Goal: Task Accomplishment & Management: Manage account settings

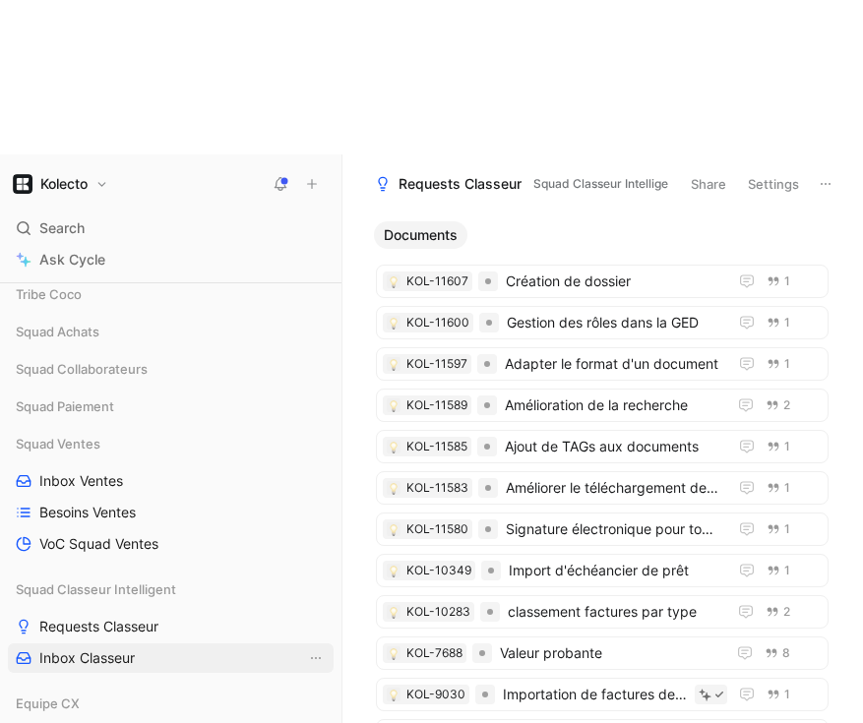
click at [115, 648] on span "Inbox Classeur" at bounding box center [86, 658] width 95 height 20
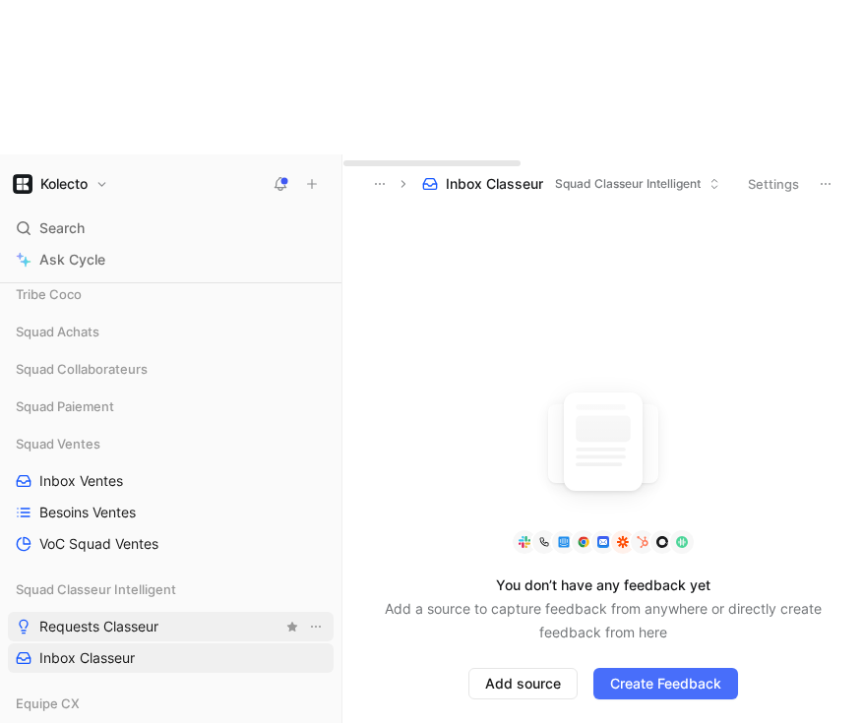
click at [98, 617] on span "Requests Classeur" at bounding box center [98, 627] width 119 height 20
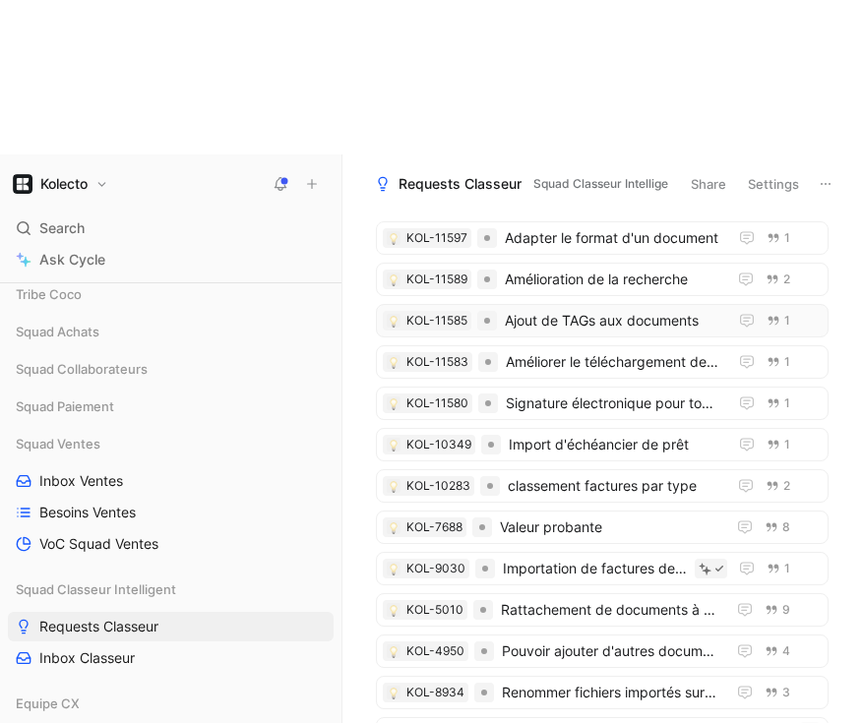
scroll to position [417, 0]
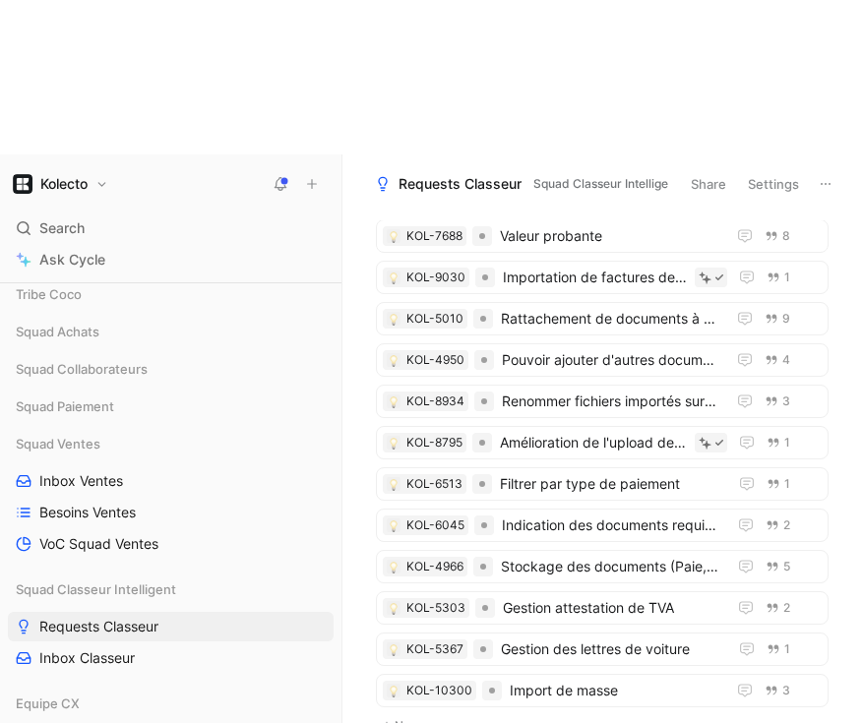
click at [469, 664] on div "Documents KOL-11607 Création de dossier 1 KOL-11600 Gestion des rôles dans la G…" at bounding box center [600, 548] width 494 height 656
click at [388, 666] on div "Documents KOL-11607 Création de dossier 1 KOL-11600 Gestion des rôles dans la G…" at bounding box center [600, 548] width 494 height 656
click at [361, 220] on div "Documents KOL-11607 Création de dossier 1 KOL-11600 Gestion des rôles dans la G…" at bounding box center [600, 548] width 494 height 656
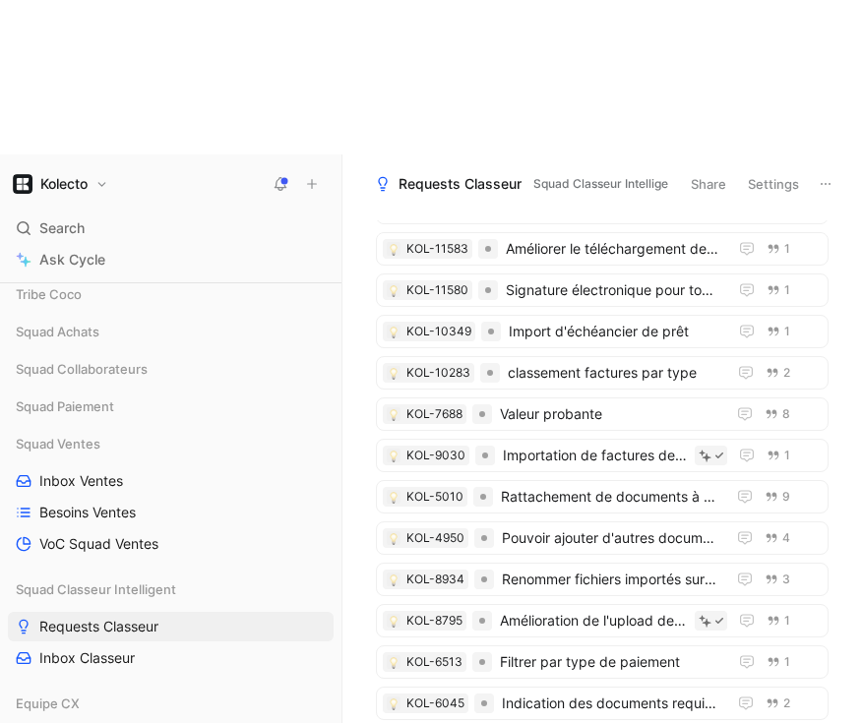
scroll to position [0, 0]
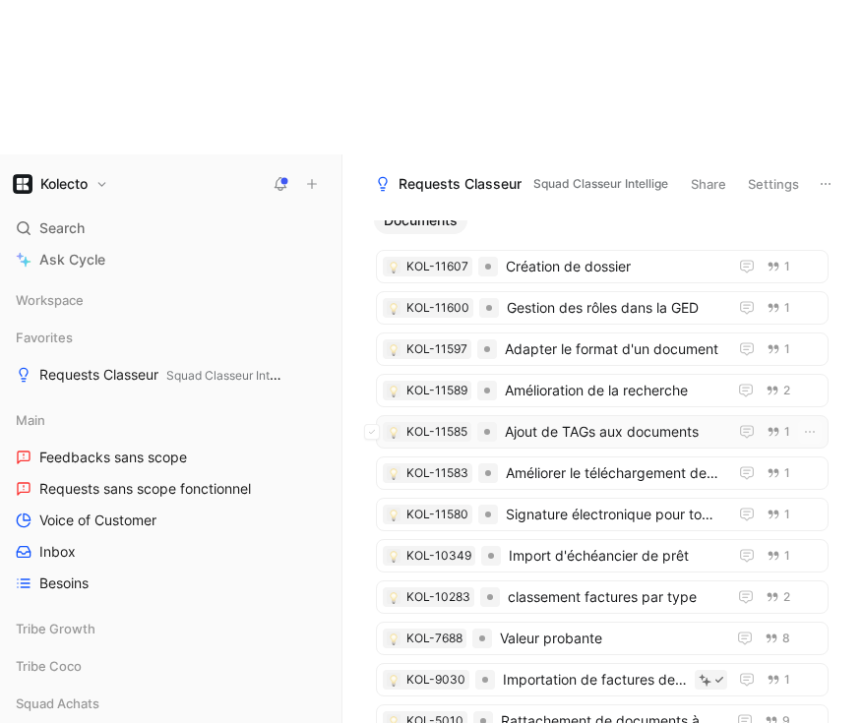
scroll to position [23, 0]
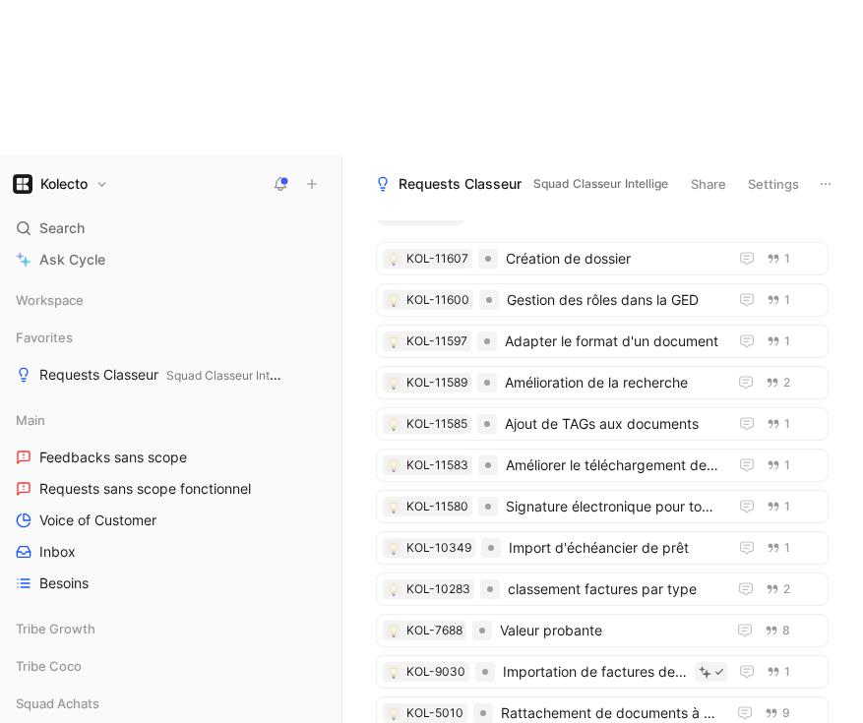
click at [762, 154] on header "Requests Classeur Squad Classeur Intelligent Share Settings" at bounding box center [602, 183] width 520 height 59
click at [762, 170] on button "Settings" at bounding box center [773, 184] width 69 height 28
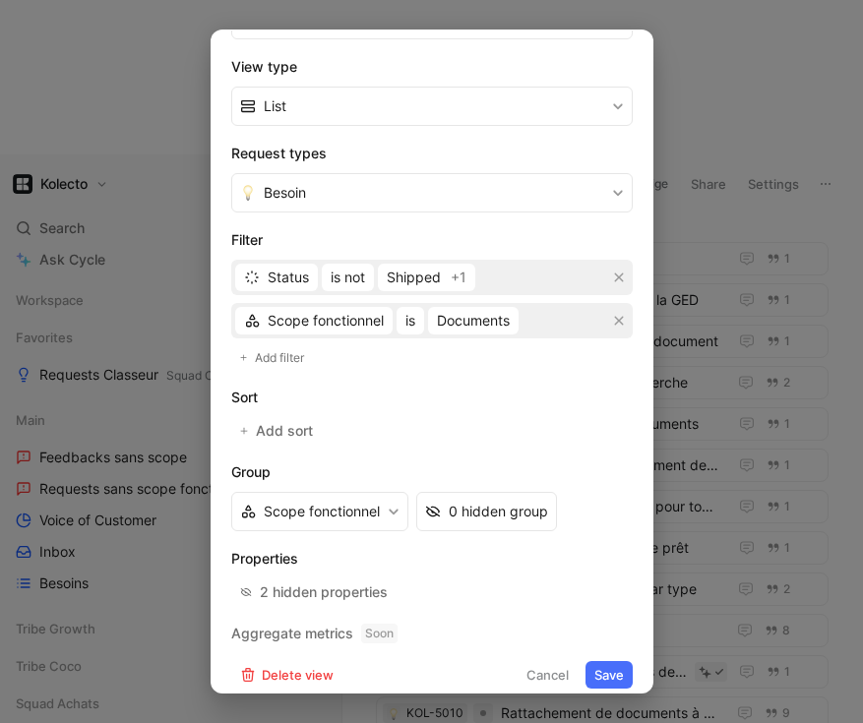
scroll to position [308, 0]
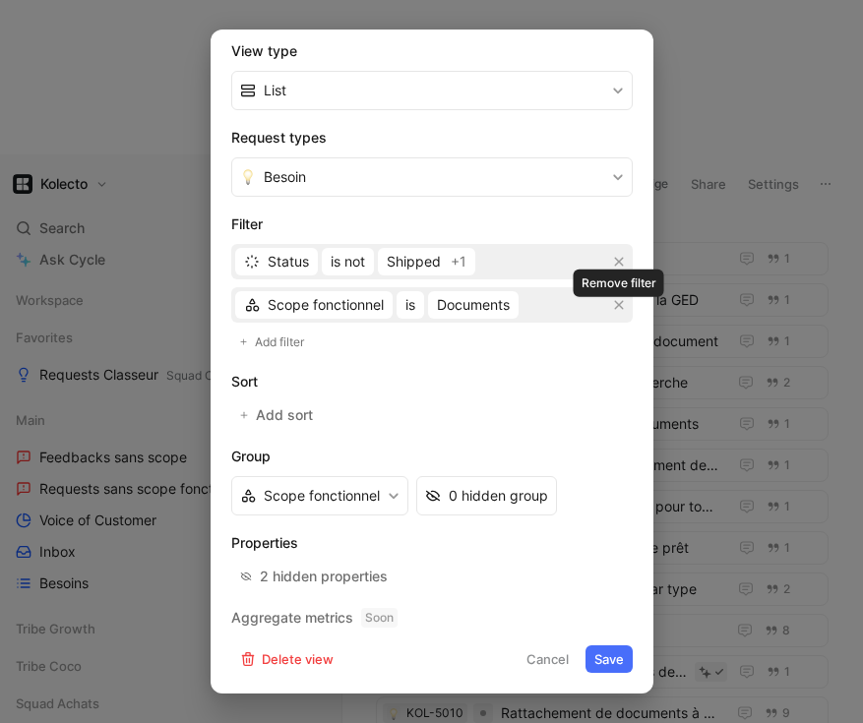
click at [568, 311] on div "Scope fonctionnel is Documents" at bounding box center [431, 304] width 401 height 35
click at [547, 309] on div "Scope fonctionnel is Documents" at bounding box center [431, 304] width 401 height 35
click at [280, 345] on span "Add filter" at bounding box center [280, 342] width 51 height 20
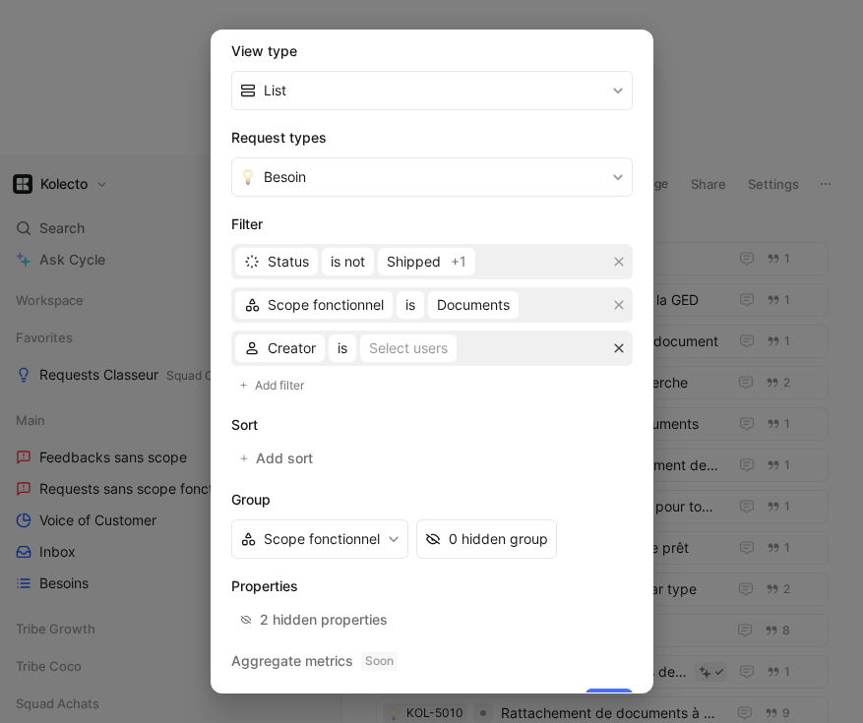
click at [621, 353] on icon "button" at bounding box center [619, 348] width 12 height 12
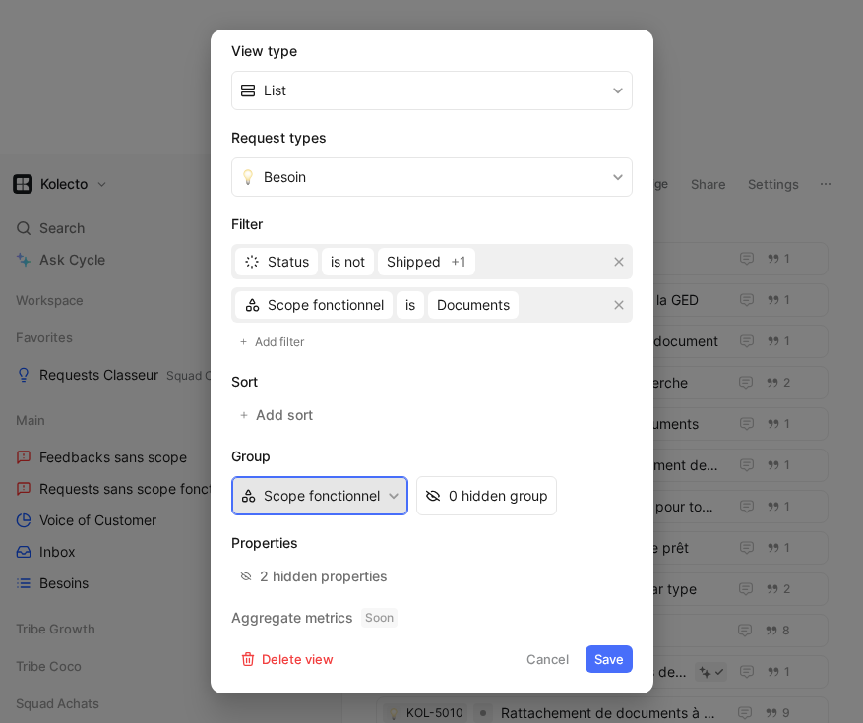
click at [388, 494] on button "Scope fonctionnel" at bounding box center [319, 495] width 177 height 39
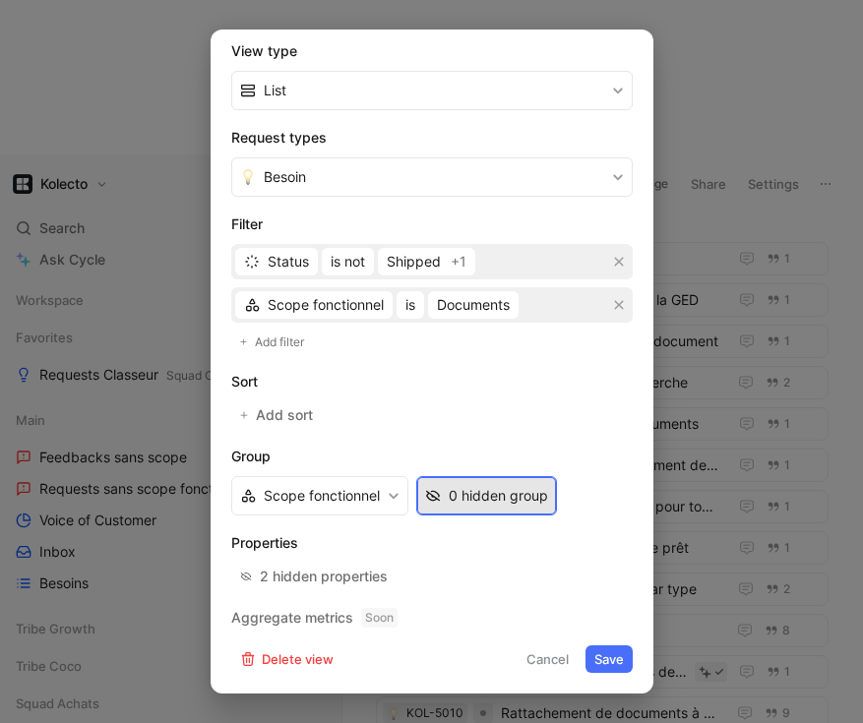
click at [468, 497] on div "0 hidden group" at bounding box center [498, 496] width 99 height 24
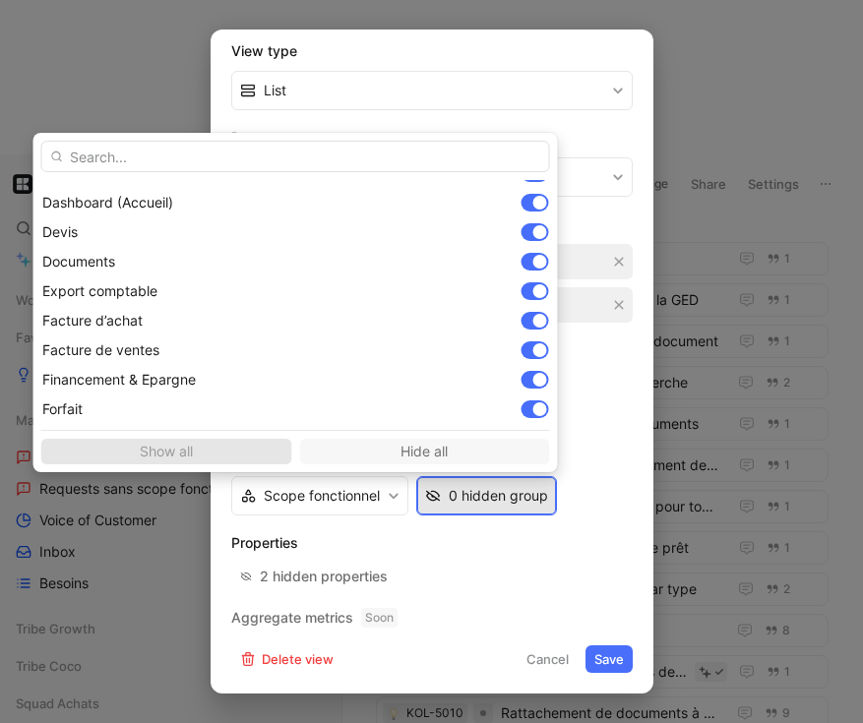
scroll to position [310, 0]
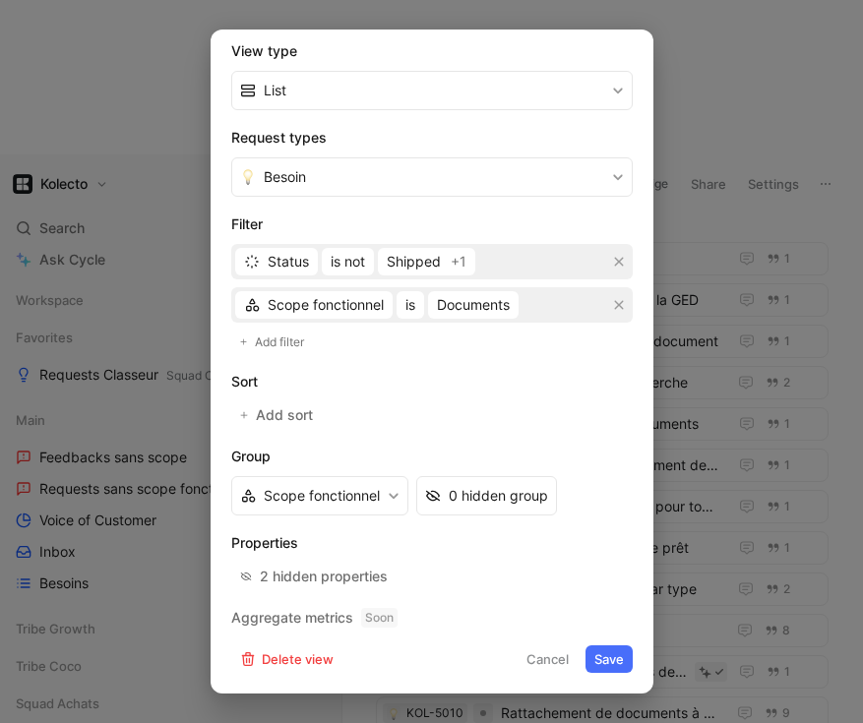
click at [555, 313] on div "Scope fonctionnel is Documents" at bounding box center [431, 304] width 401 height 35
click at [525, 387] on h2 "Sort" at bounding box center [431, 382] width 401 height 24
click at [718, 109] on div at bounding box center [431, 361] width 863 height 723
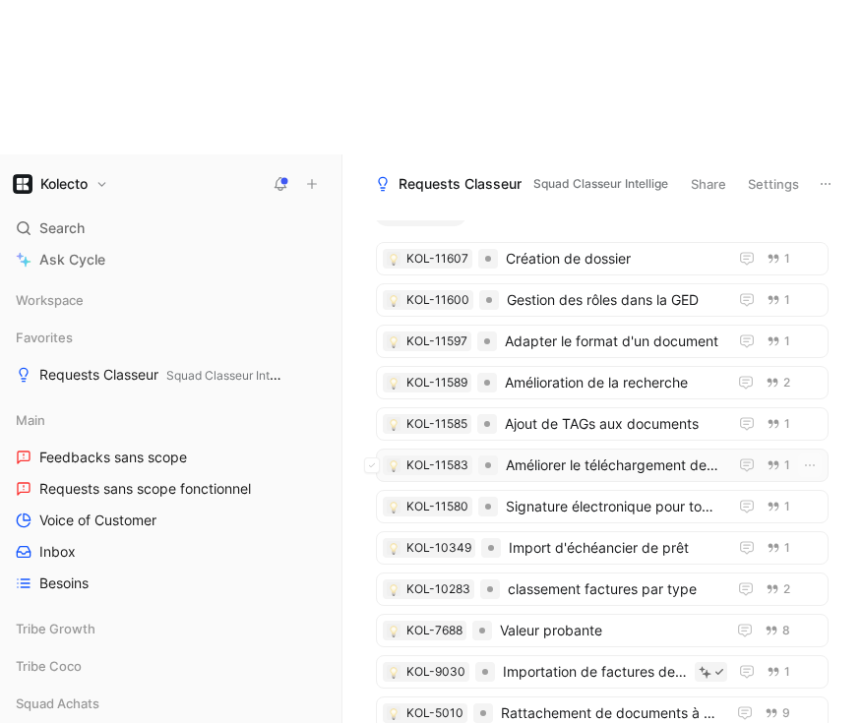
scroll to position [417, 0]
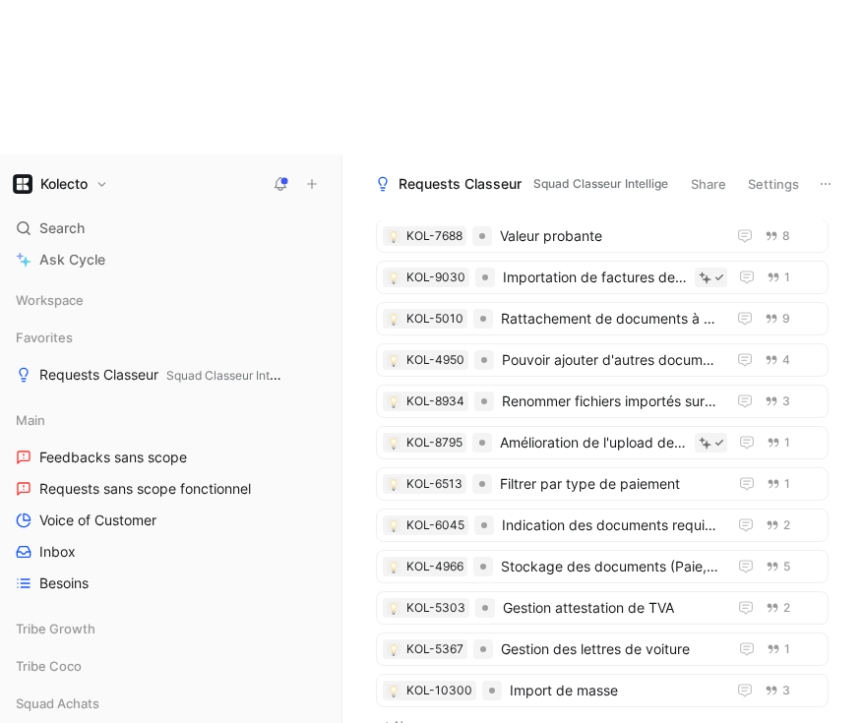
click at [422, 640] on div "Documents KOL-11607 Création de dossier 1 KOL-11600 Gestion des rôles dans la G…" at bounding box center [600, 548] width 494 height 656
click at [421, 656] on body "Kolecto Search ⌘ K Ask Cycle Workspace Favorites Requests Classeur Squad Classe…" at bounding box center [431, 361] width 863 height 723
click at [494, 668] on div "Documents KOL-11607 Création de dossier 1 KOL-11600 Gestion des rôles dans la G…" at bounding box center [600, 548] width 494 height 656
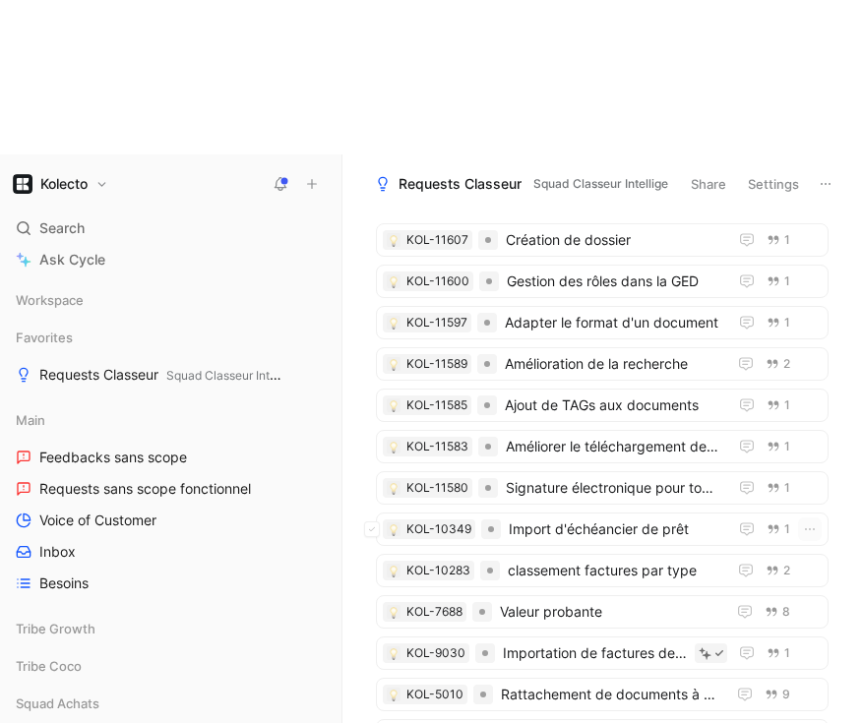
scroll to position [0, 0]
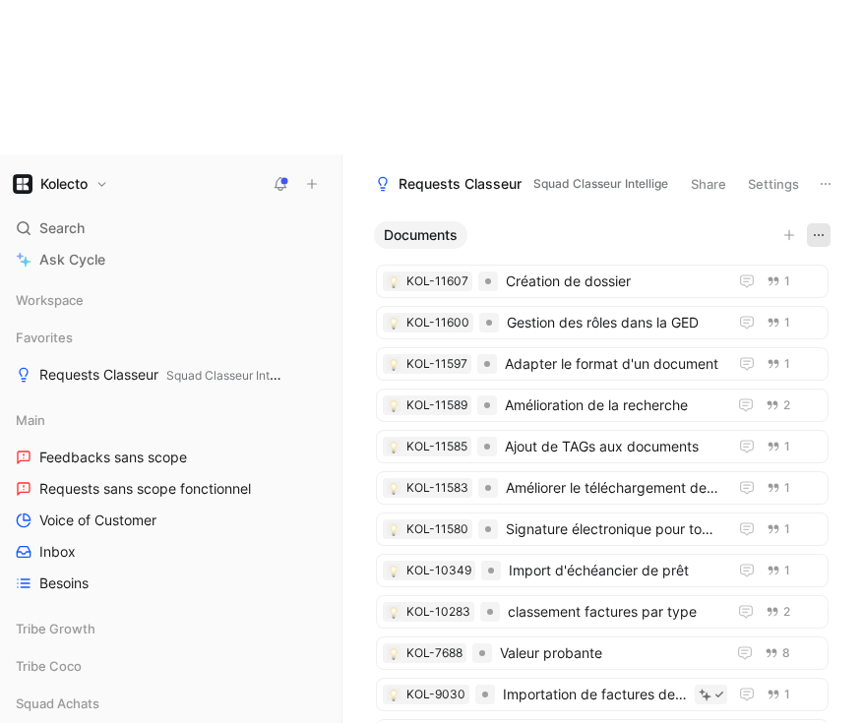
click at [822, 234] on use "button" at bounding box center [818, 235] width 10 height 2
click at [408, 225] on span "Documents" at bounding box center [421, 235] width 74 height 20
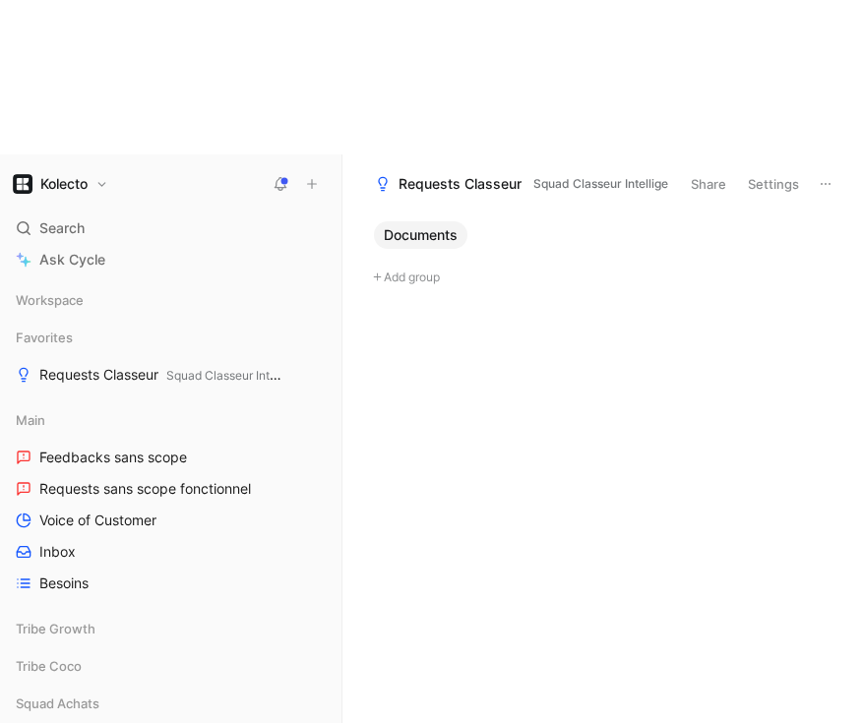
click at [396, 266] on button "Add group" at bounding box center [602, 278] width 472 height 24
click at [401, 220] on div "Documents" at bounding box center [600, 307] width 494 height 174
type input "Export"
click at [434, 225] on span "Documents" at bounding box center [421, 235] width 74 height 20
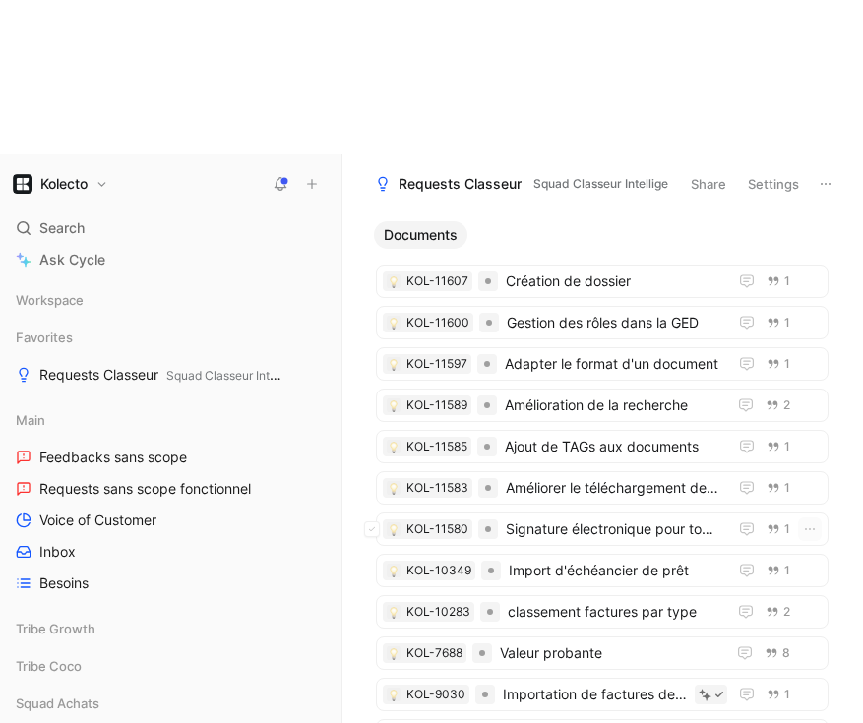
scroll to position [417, 0]
